Goal: Check status

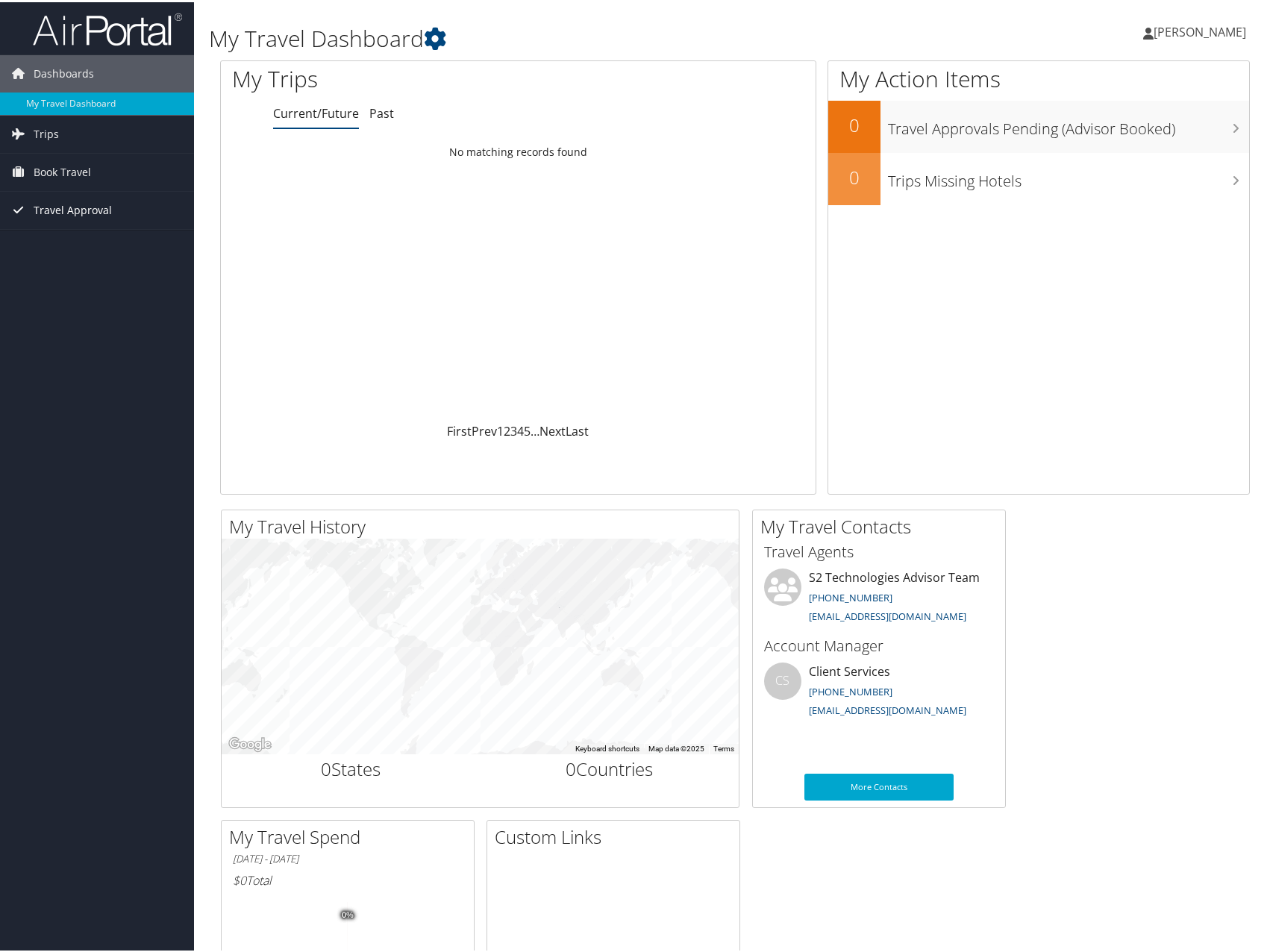
click at [75, 224] on span "Travel Approval" at bounding box center [72, 208] width 78 height 38
click at [113, 264] on link "Approved Trips" at bounding box center [97, 260] width 194 height 22
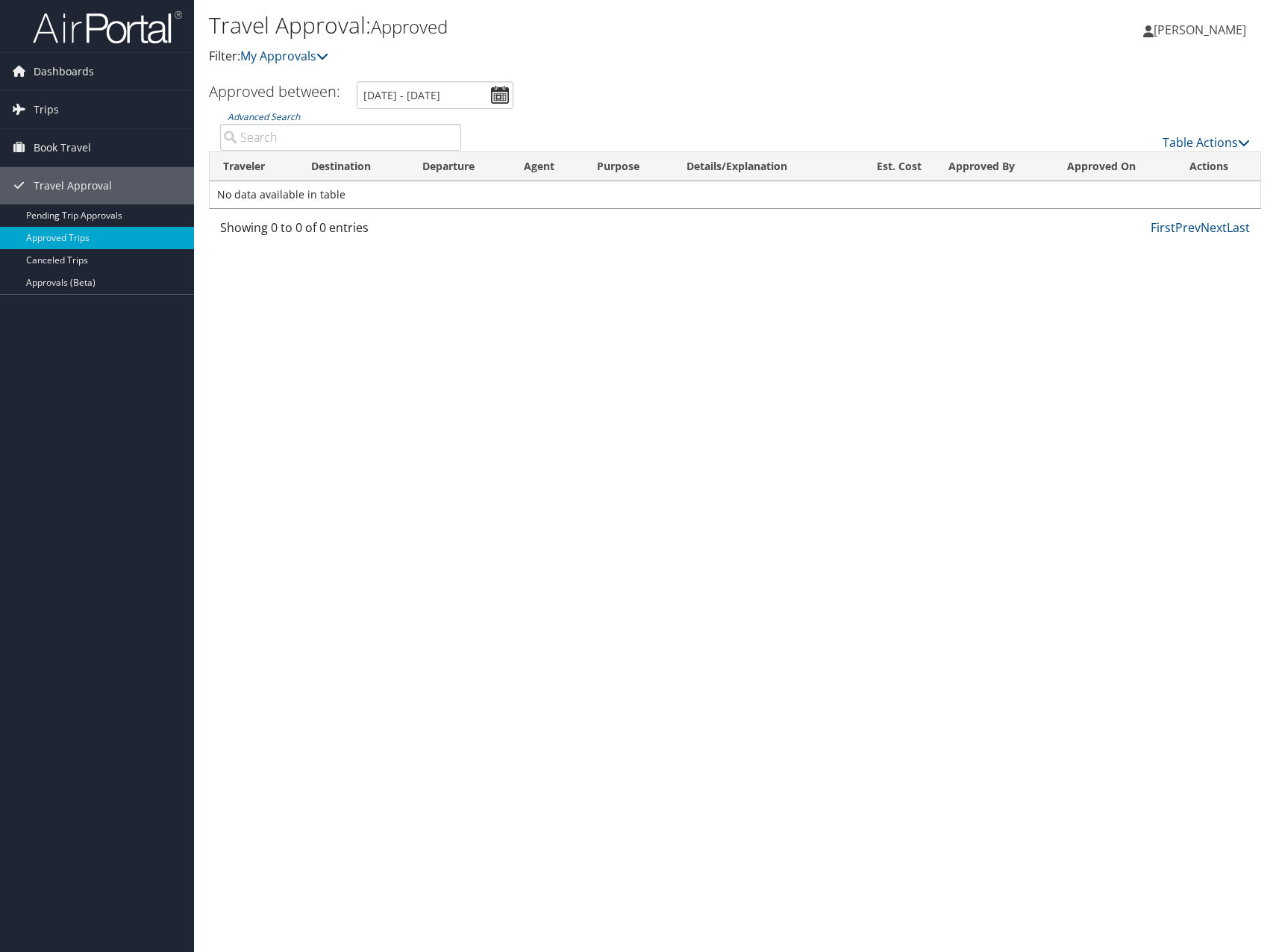
click at [492, 511] on div "Travel Approval: Approved Filter: My Approvals John Higgins John Higgins My Set…" at bounding box center [735, 476] width 1082 height 952
